Goal: Information Seeking & Learning: Learn about a topic

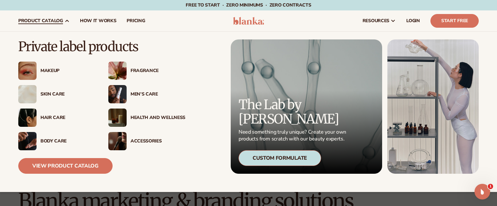
click at [142, 71] on div "Fragrance" at bounding box center [158, 71] width 55 height 6
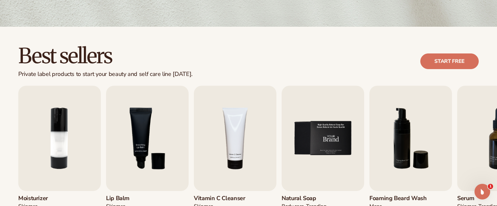
click at [341, 150] on img "5 / 9" at bounding box center [323, 138] width 83 height 105
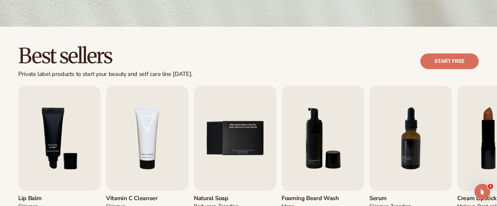
click at [224, 199] on h3 "Natural Soap" at bounding box center [216, 198] width 45 height 7
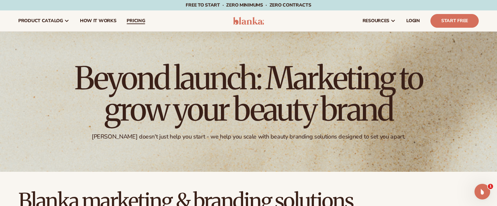
click at [138, 25] on link "pricing" at bounding box center [135, 20] width 29 height 21
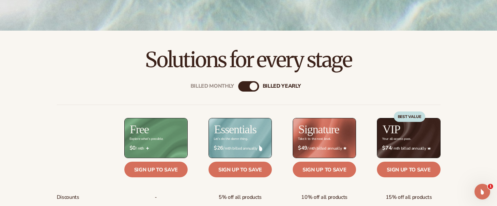
scroll to position [234, 0]
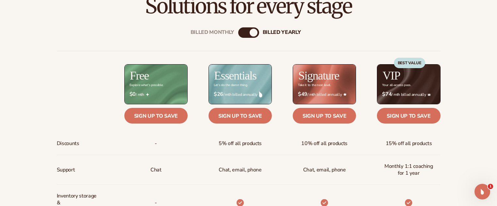
click at [245, 33] on div "Billed Monthly" at bounding box center [242, 33] width 8 height 8
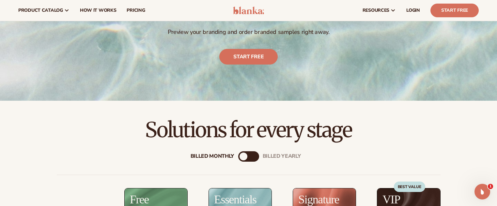
scroll to position [0, 0]
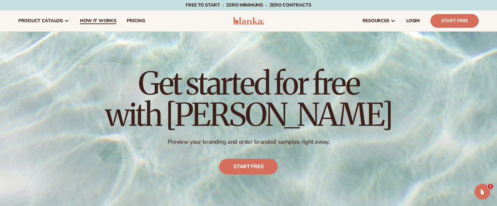
click at [81, 20] on span "How It Works" at bounding box center [98, 20] width 37 height 5
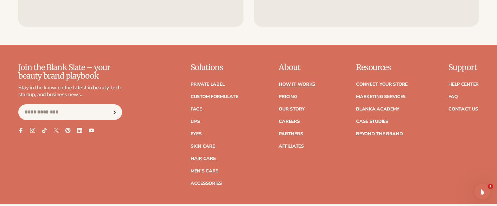
scroll to position [1478, 0]
click at [287, 96] on link "Pricing" at bounding box center [288, 96] width 18 height 5
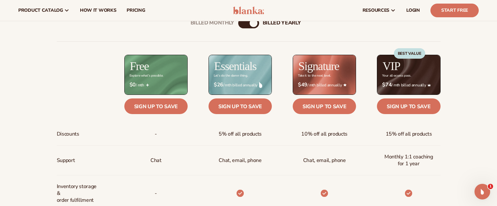
scroll to position [208, 0]
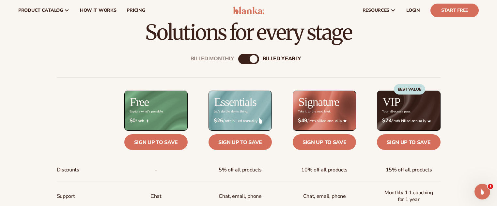
click at [244, 60] on div "Billed Monthly" at bounding box center [242, 59] width 8 height 8
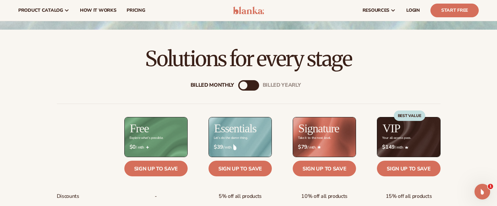
scroll to position [174, 0]
